Goal: Task Accomplishment & Management: Manage account settings

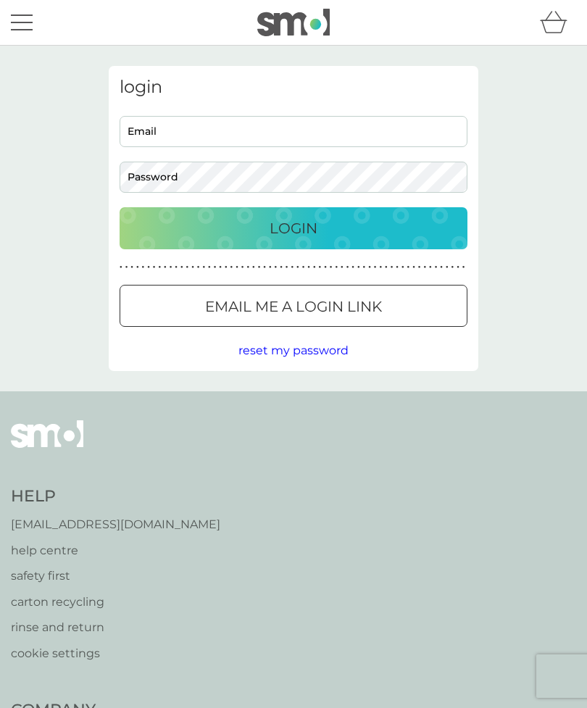
click at [203, 138] on input "Email" at bounding box center [294, 131] width 348 height 31
type input "[EMAIL_ADDRESS][DOMAIN_NAME]"
click at [294, 228] on button "Login" at bounding box center [294, 228] width 348 height 42
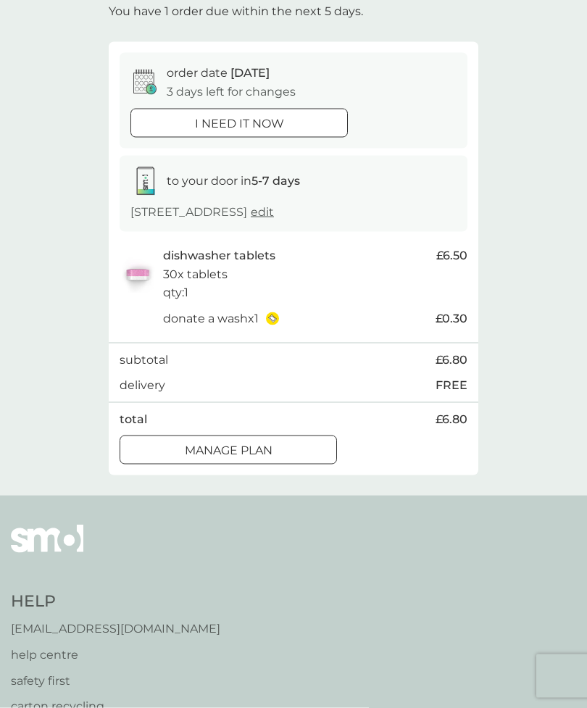
scroll to position [94, 0]
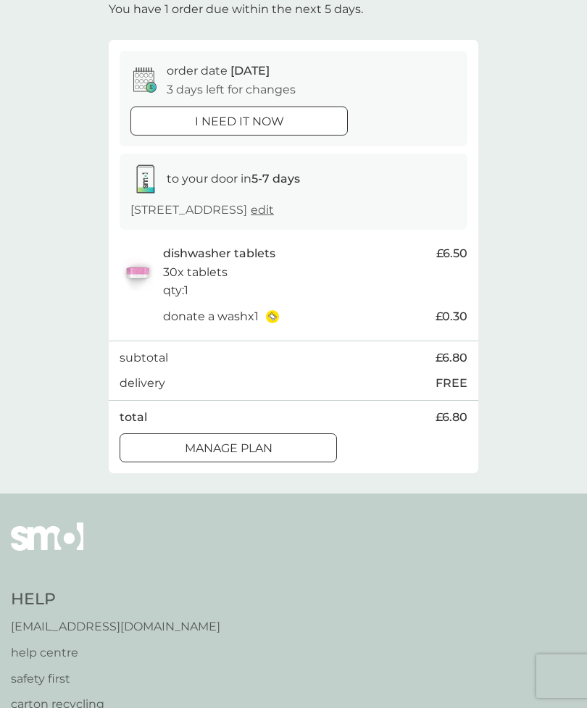
click at [264, 449] on p "Manage plan" at bounding box center [229, 448] width 88 height 19
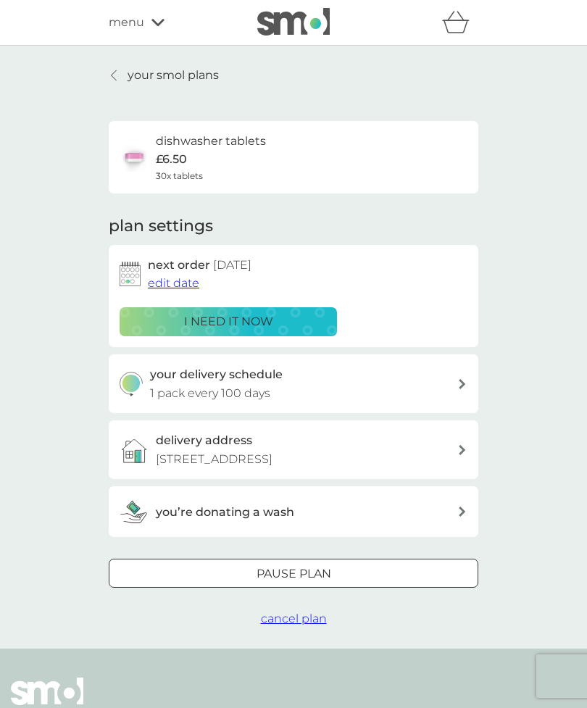
click at [189, 286] on span "edit date" at bounding box center [173, 283] width 51 height 14
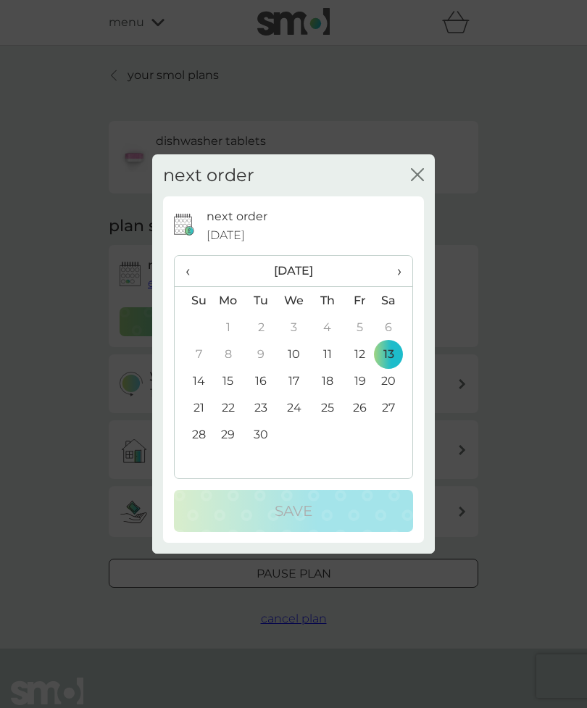
click at [408, 287] on th "›" at bounding box center [394, 271] width 36 height 31
click at [405, 287] on th "›" at bounding box center [394, 271] width 36 height 31
click at [237, 368] on td "3" at bounding box center [228, 354] width 33 height 27
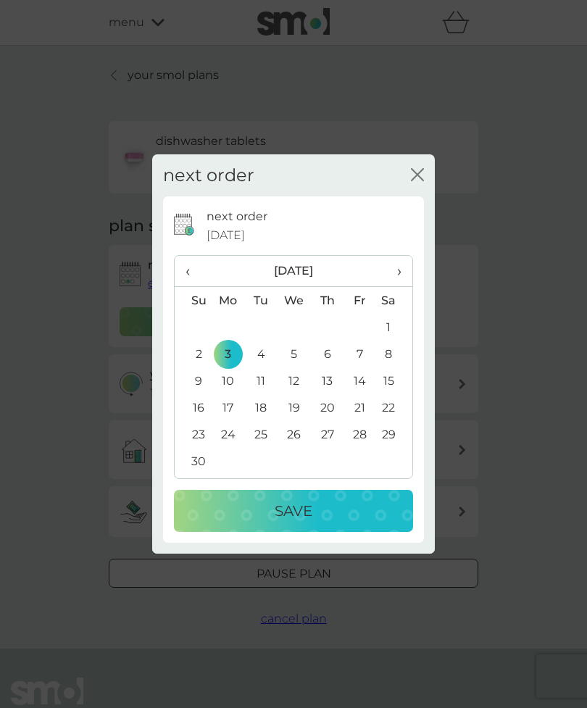
click at [320, 523] on div "Save" at bounding box center [293, 510] width 210 height 23
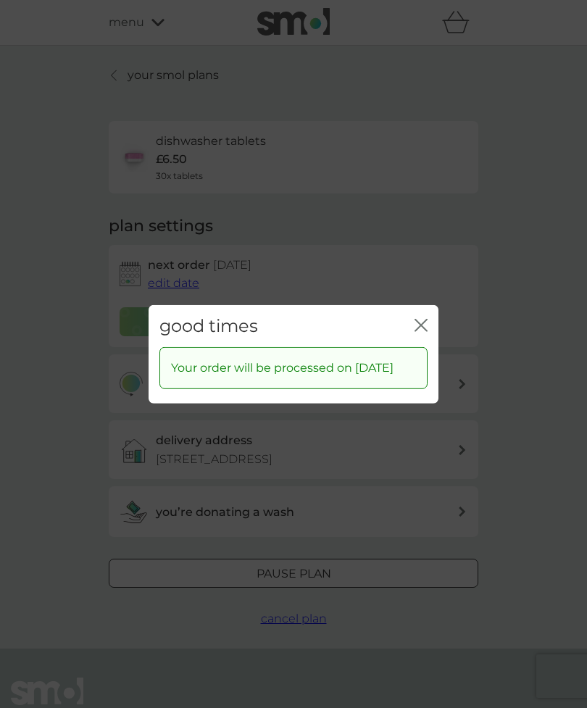
click at [425, 331] on icon "close" at bounding box center [421, 324] width 13 height 13
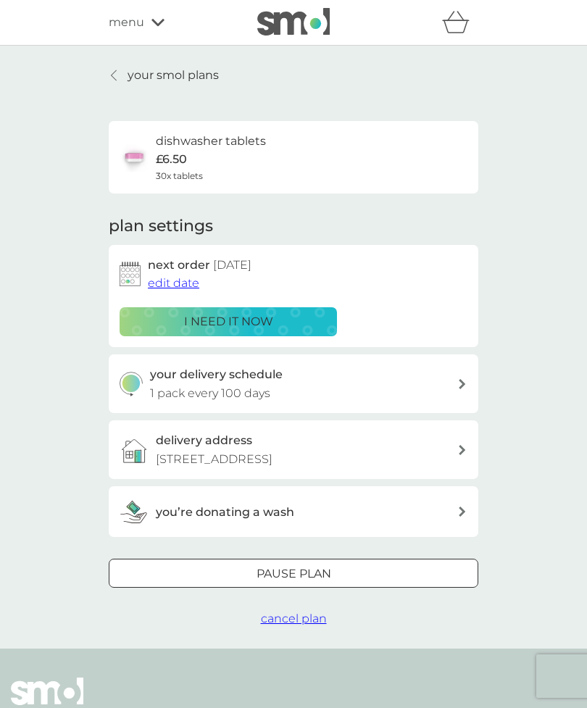
click at [155, 22] on icon at bounding box center [158, 22] width 13 height 9
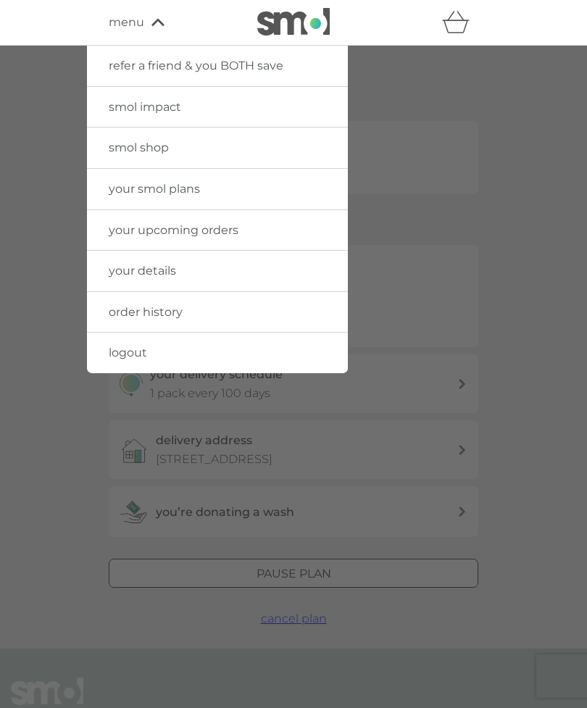
click at [169, 354] on link "logout" at bounding box center [217, 353] width 261 height 41
